Goal: Navigation & Orientation: Find specific page/section

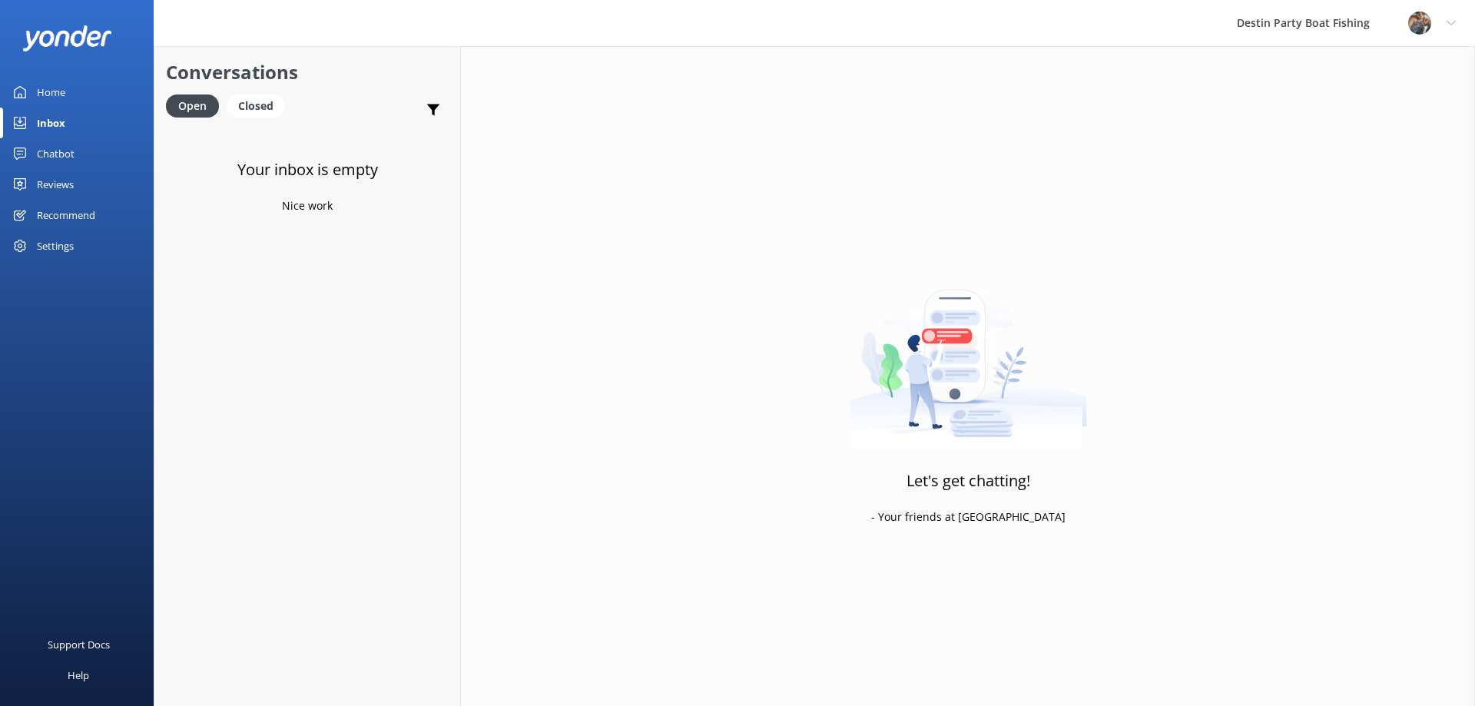
click at [48, 93] on div "Home" at bounding box center [51, 92] width 28 height 31
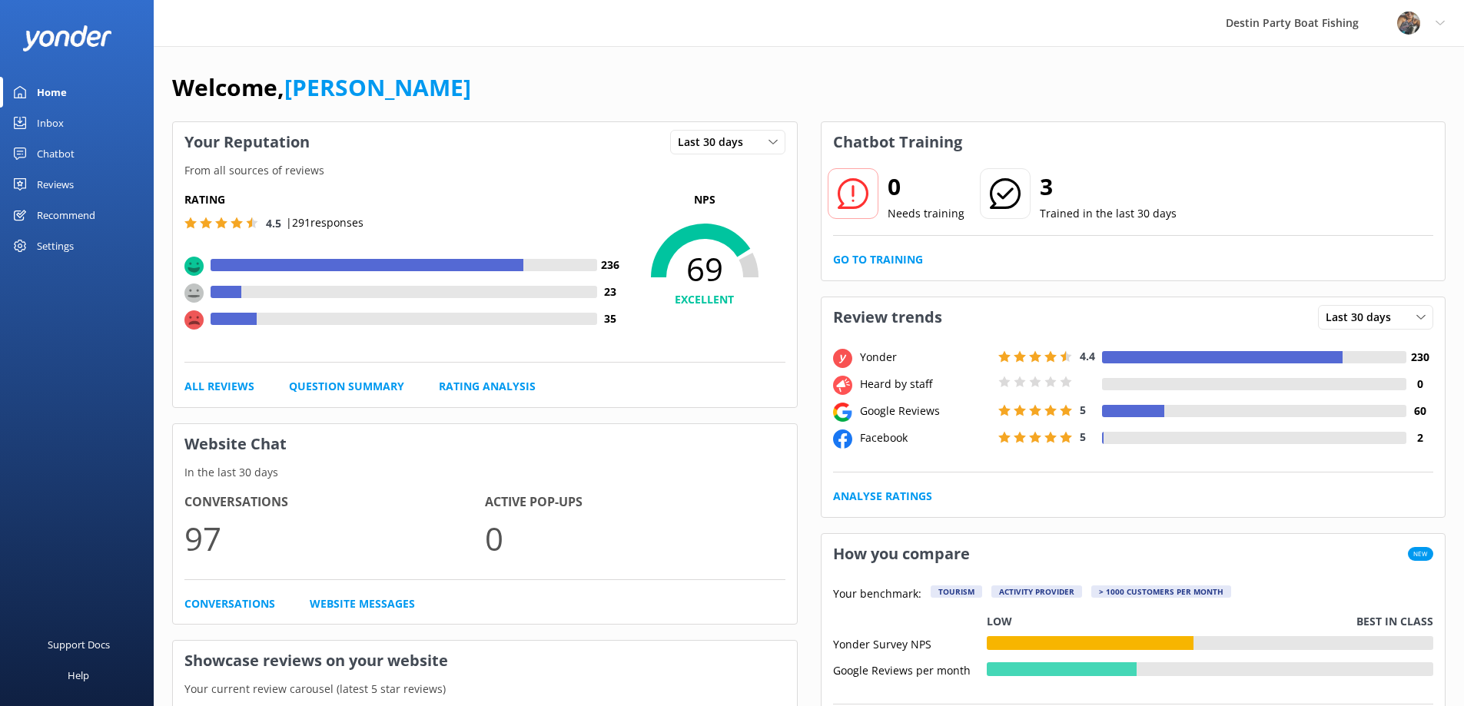
click at [58, 129] on div "Inbox" at bounding box center [50, 123] width 27 height 31
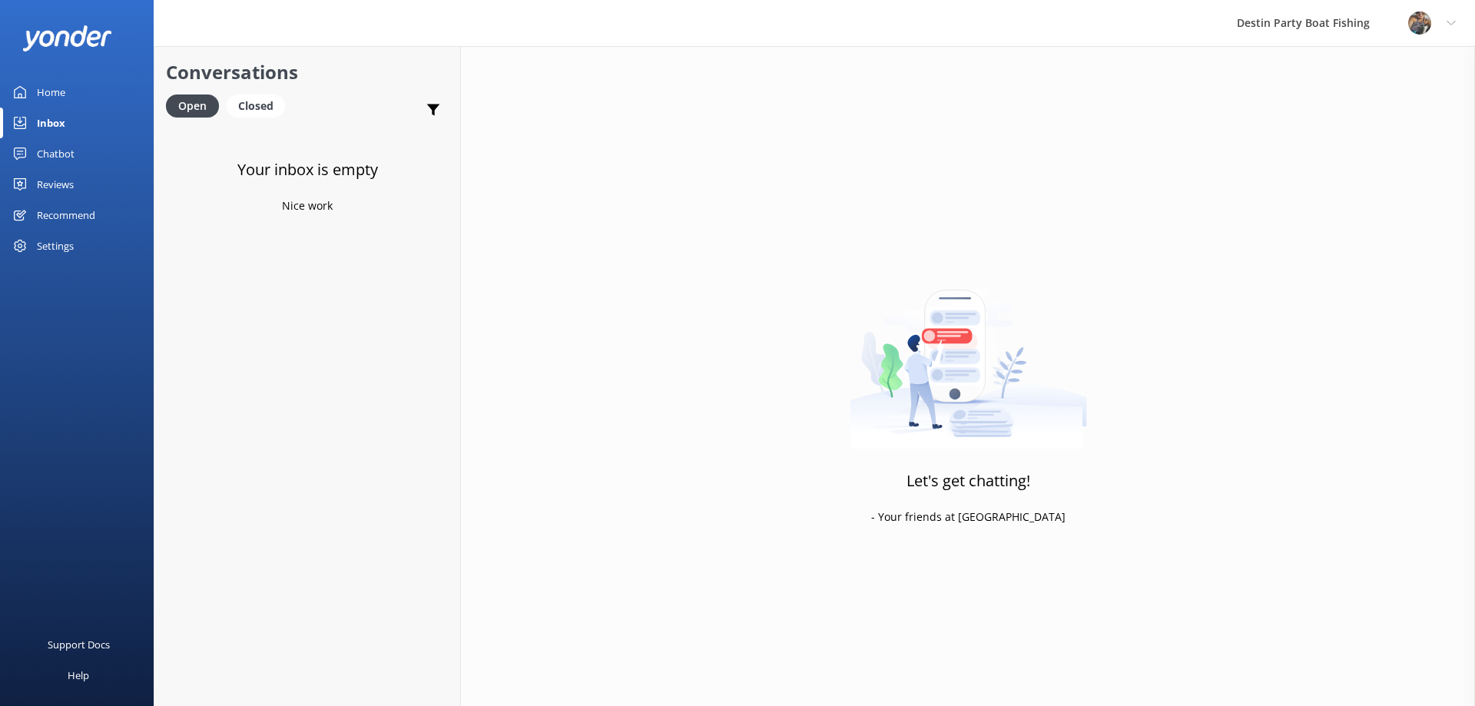
click at [50, 184] on div "Reviews" at bounding box center [55, 184] width 37 height 31
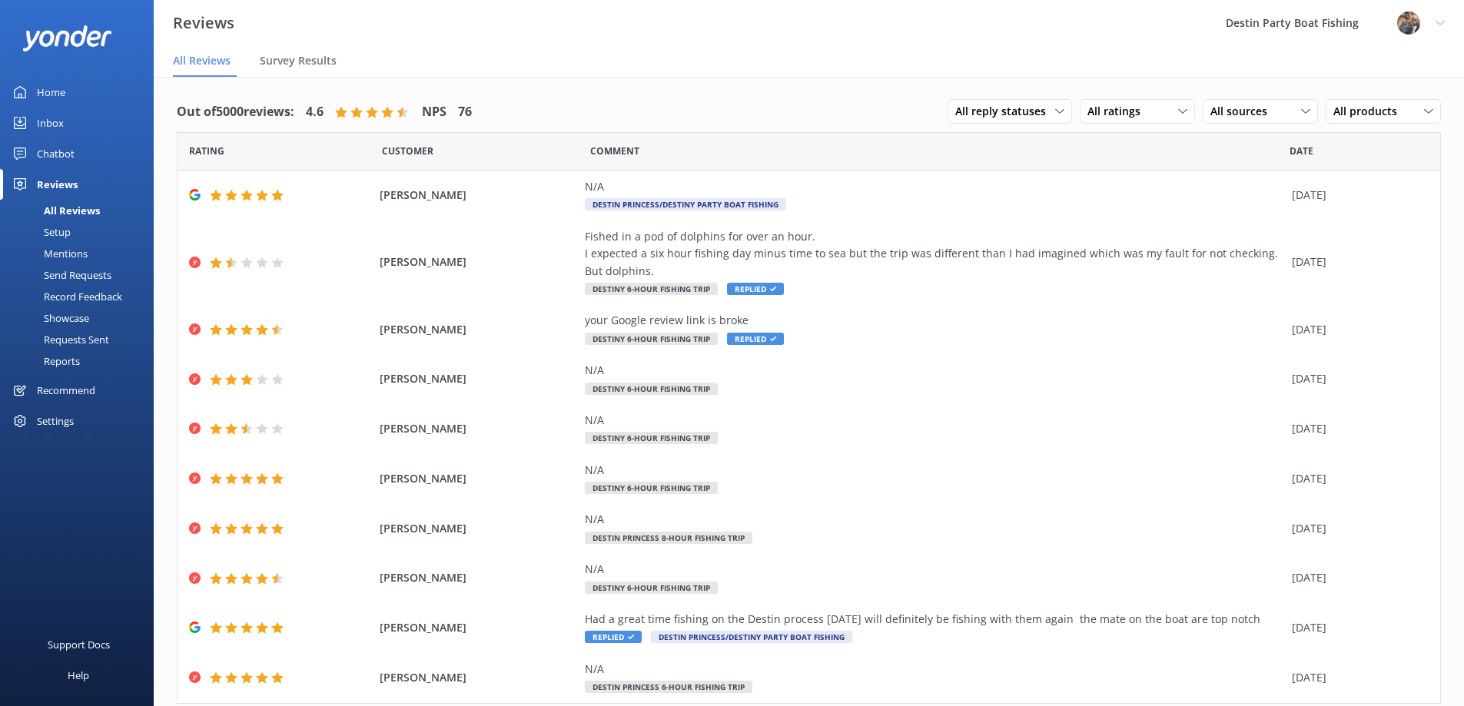
drag, startPoint x: 46, startPoint y: 130, endPoint x: 63, endPoint y: 124, distance: 18.0
click at [47, 129] on div "Inbox" at bounding box center [50, 123] width 27 height 31
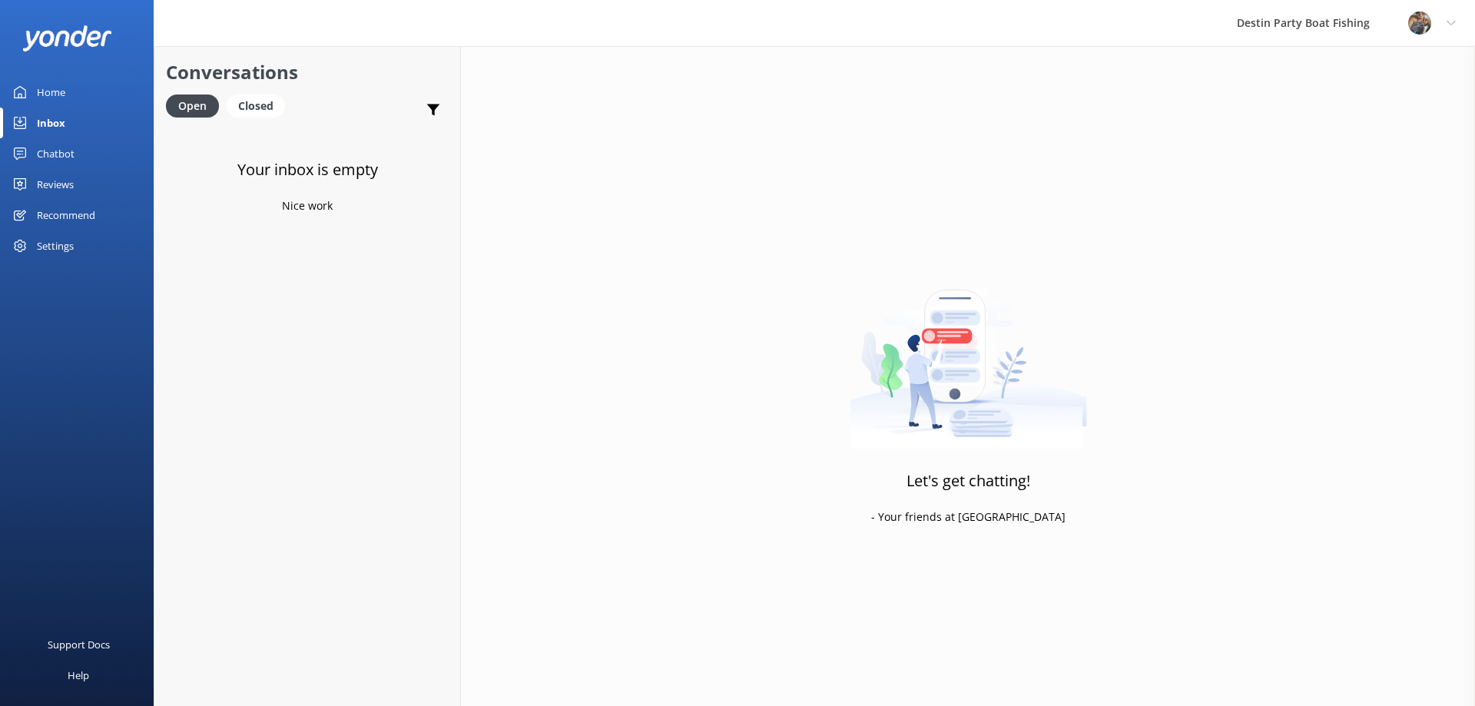
click at [58, 88] on div "Home" at bounding box center [51, 92] width 28 height 31
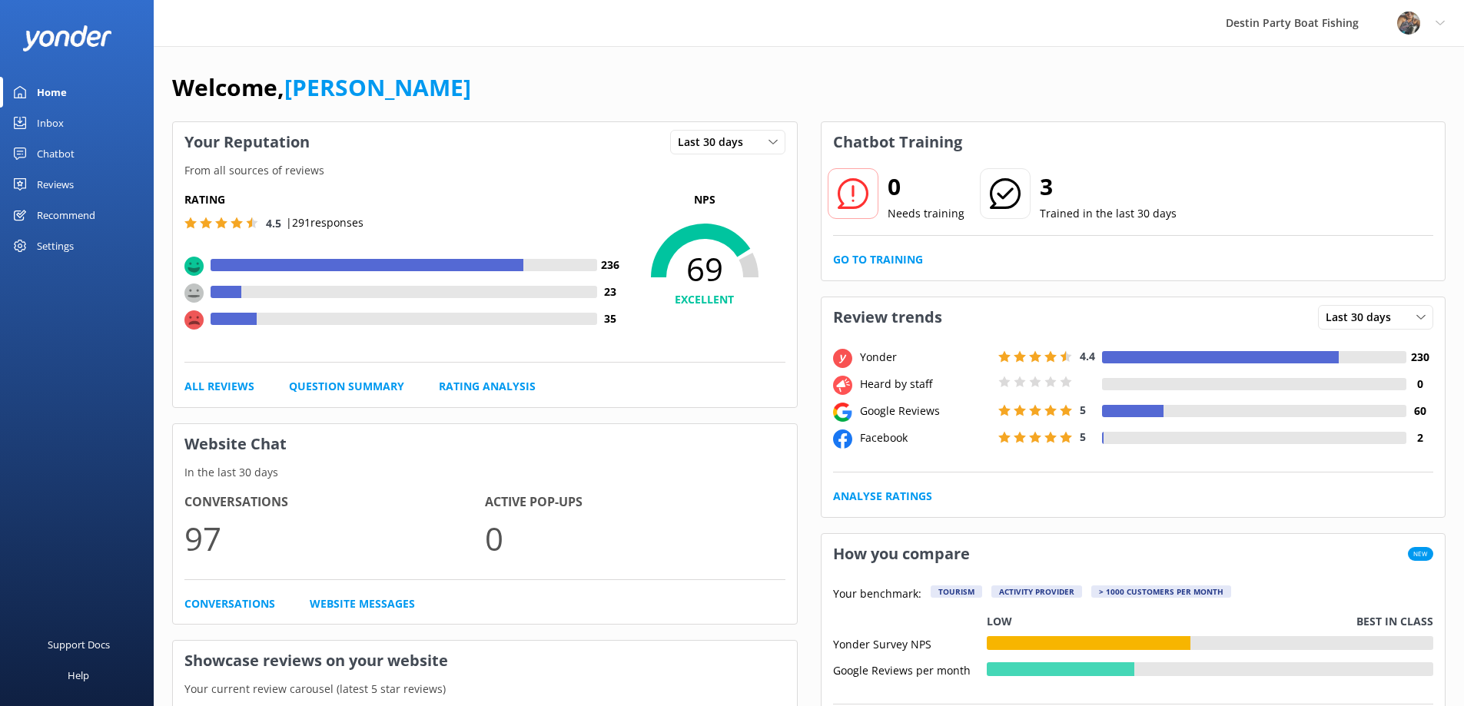
click at [55, 125] on div "Inbox" at bounding box center [50, 123] width 27 height 31
